Goal: Task Accomplishment & Management: Manage account settings

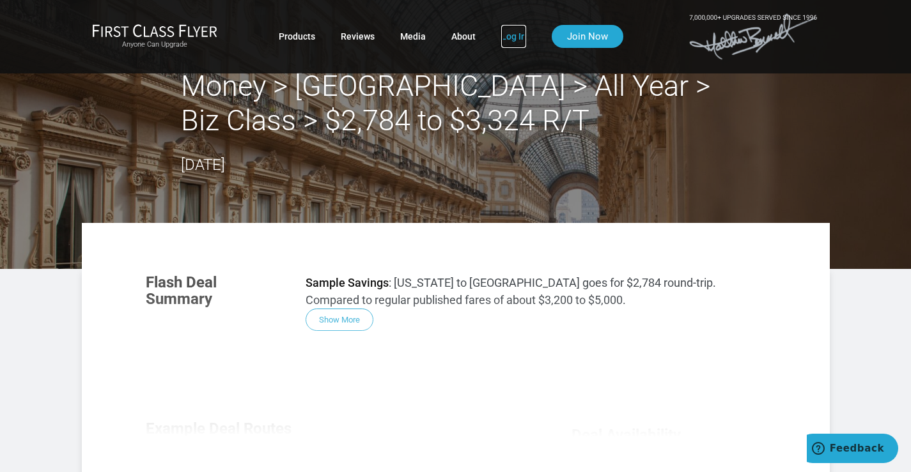
click at [502, 37] on link "Log In" at bounding box center [513, 36] width 25 height 23
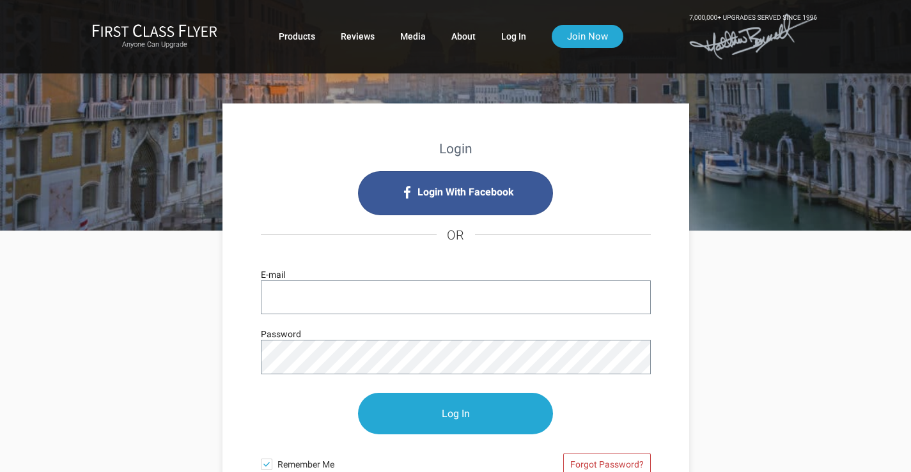
type input "[EMAIL_ADDRESS][DOMAIN_NAME]"
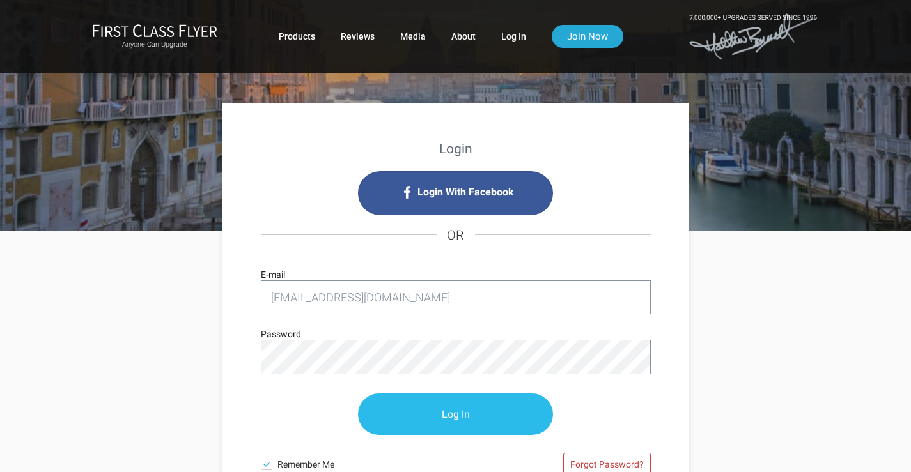
click at [449, 411] on input "Log In" at bounding box center [455, 415] width 195 height 42
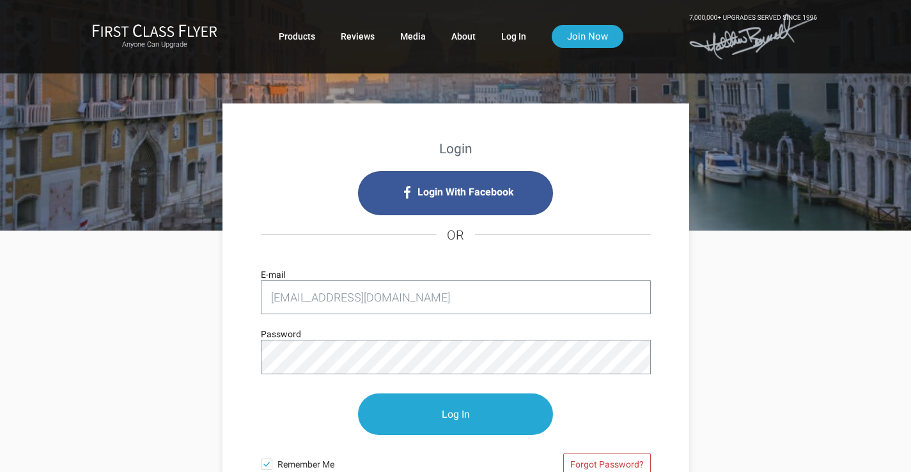
click at [261, 320] on div at bounding box center [261, 320] width 0 height 0
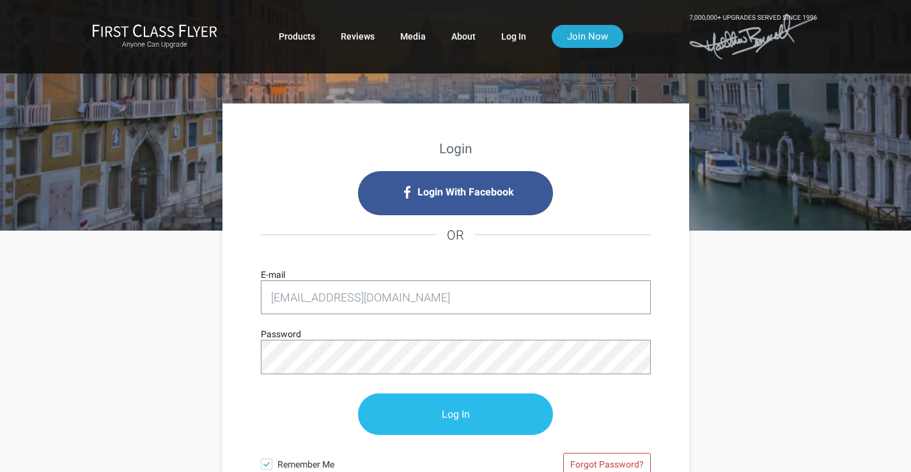
click at [421, 411] on input "Log In" at bounding box center [455, 415] width 195 height 42
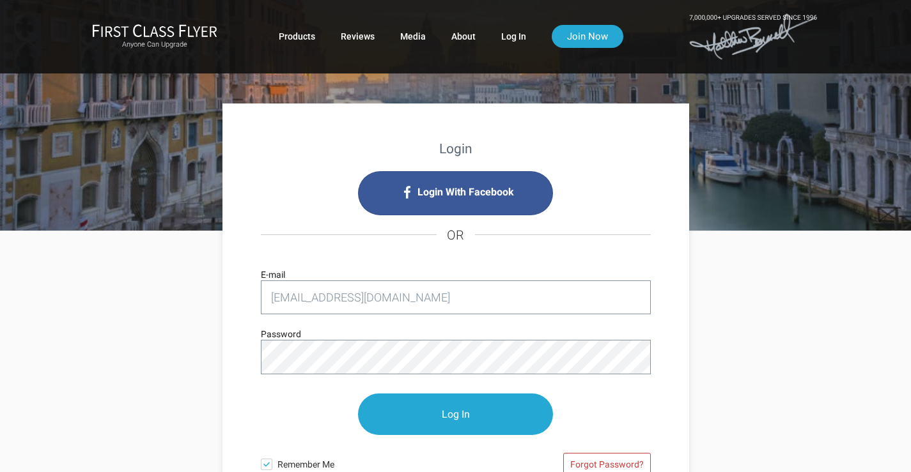
click at [261, 320] on div at bounding box center [261, 320] width 0 height 0
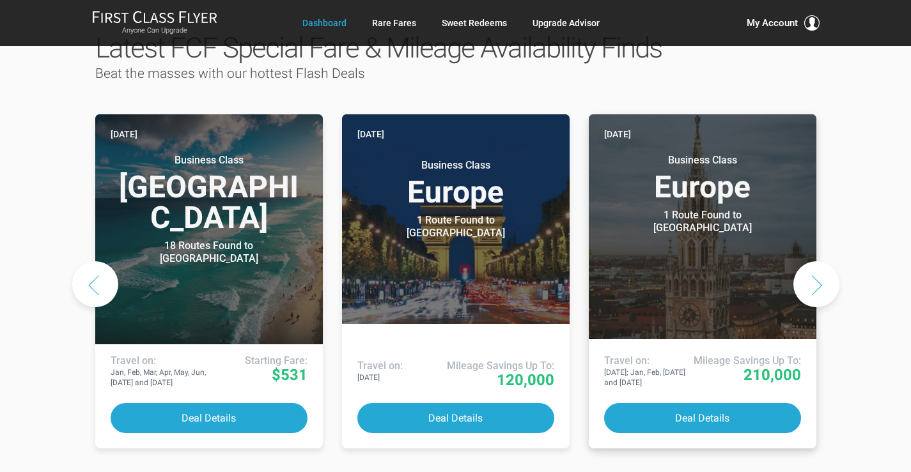
scroll to position [682, 0]
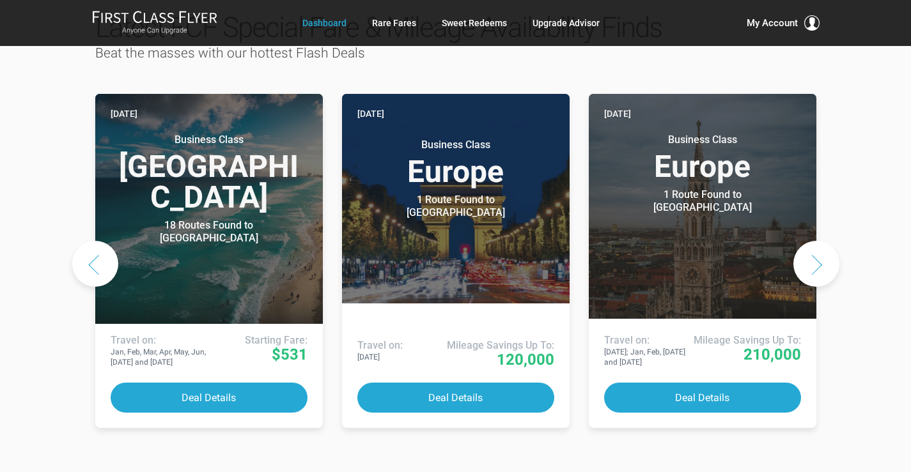
click at [816, 241] on button "Next slide" at bounding box center [816, 264] width 46 height 46
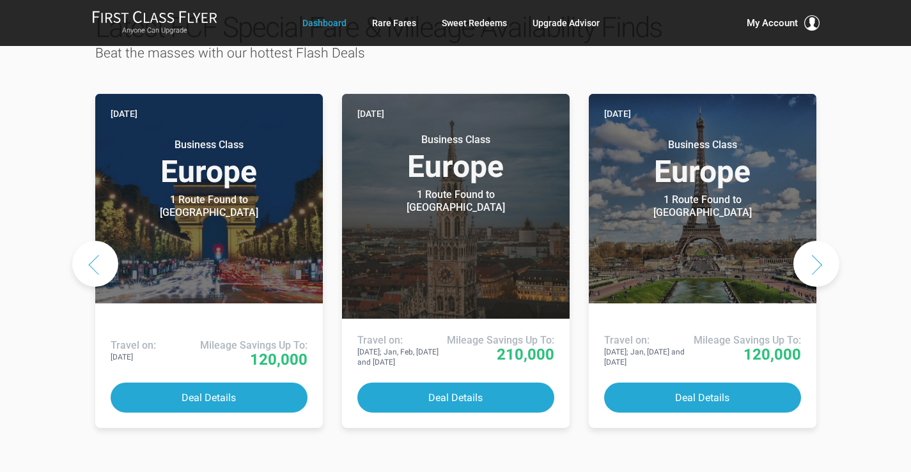
click at [816, 241] on button "Next slide" at bounding box center [816, 264] width 46 height 46
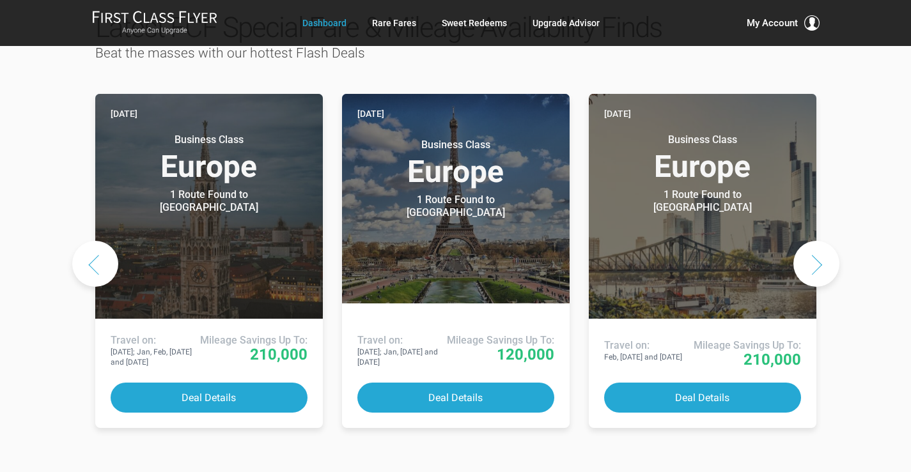
click at [816, 241] on button "Next slide" at bounding box center [816, 264] width 46 height 46
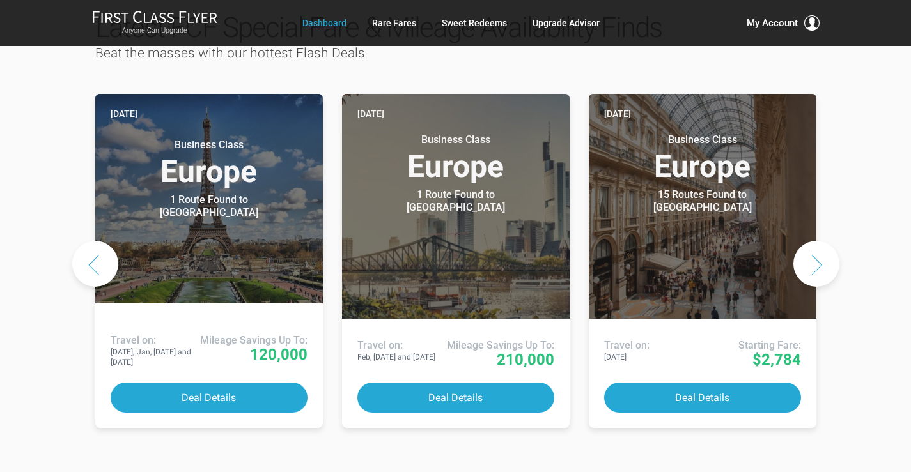
click at [816, 241] on button "Next slide" at bounding box center [816, 264] width 46 height 46
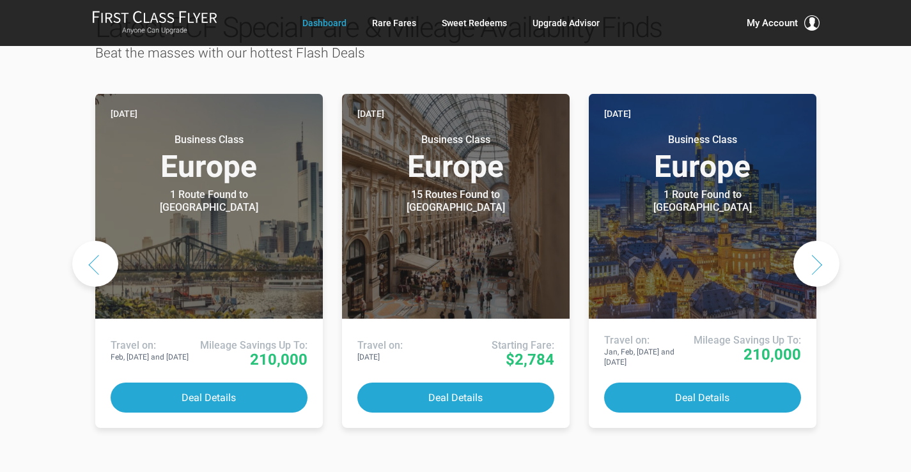
click at [816, 241] on button "Next slide" at bounding box center [816, 264] width 46 height 46
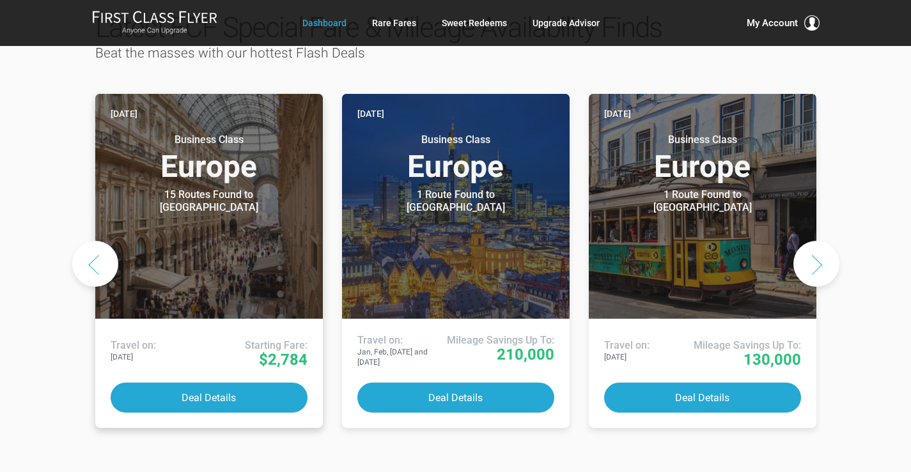
click at [196, 171] on header "Yesterday Business Class Europe 15 Routes Found to Milan Airlines offering spec…" at bounding box center [209, 206] width 228 height 225
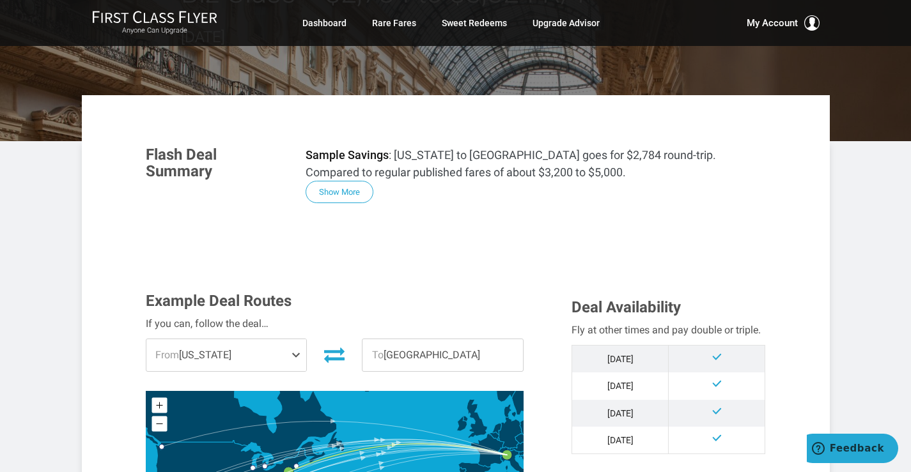
scroll to position [171, 0]
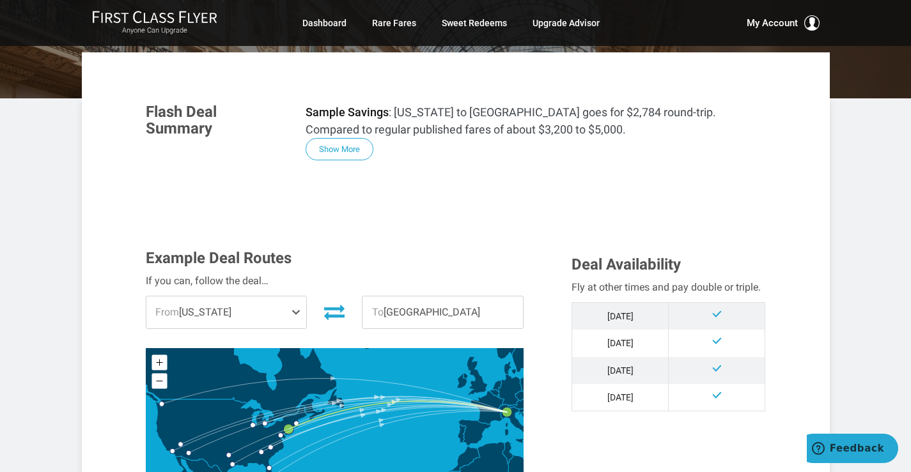
click at [296, 311] on span at bounding box center [298, 313] width 15 height 32
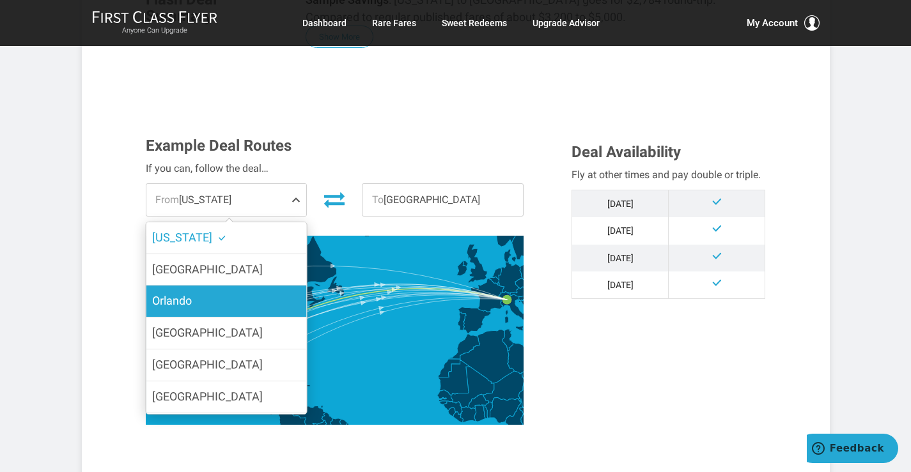
scroll to position [299, 0]
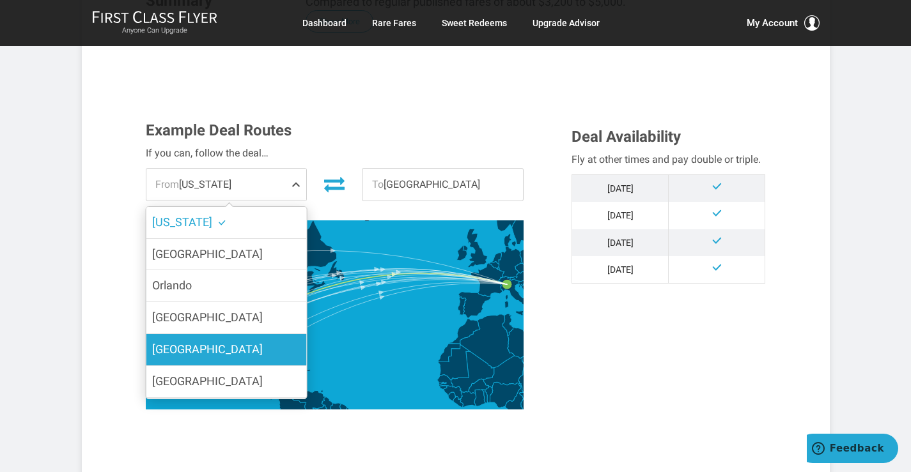
drag, startPoint x: 224, startPoint y: 344, endPoint x: 226, endPoint y: 328, distance: 16.0
click at [224, 345] on label "[GEOGRAPHIC_DATA]" at bounding box center [226, 349] width 160 height 31
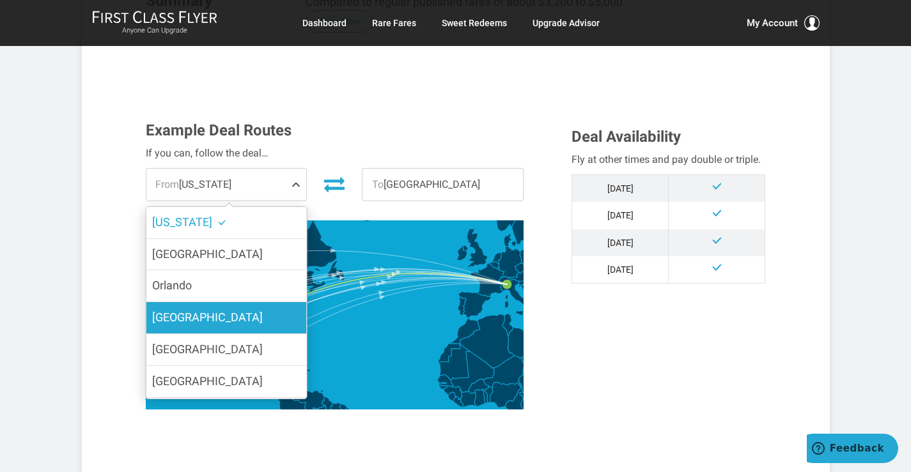
click at [0, 0] on input "[GEOGRAPHIC_DATA]" at bounding box center [0, 0] width 0 height 0
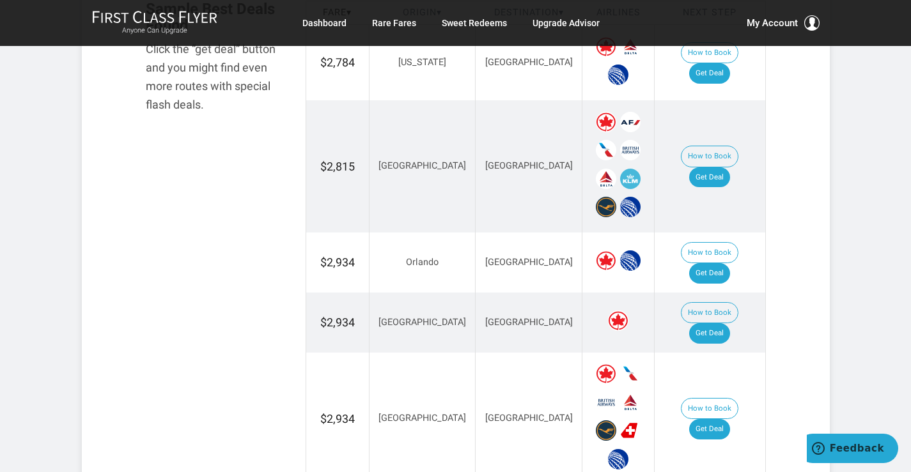
scroll to position [895, 0]
